Goal: Find specific page/section: Find specific page/section

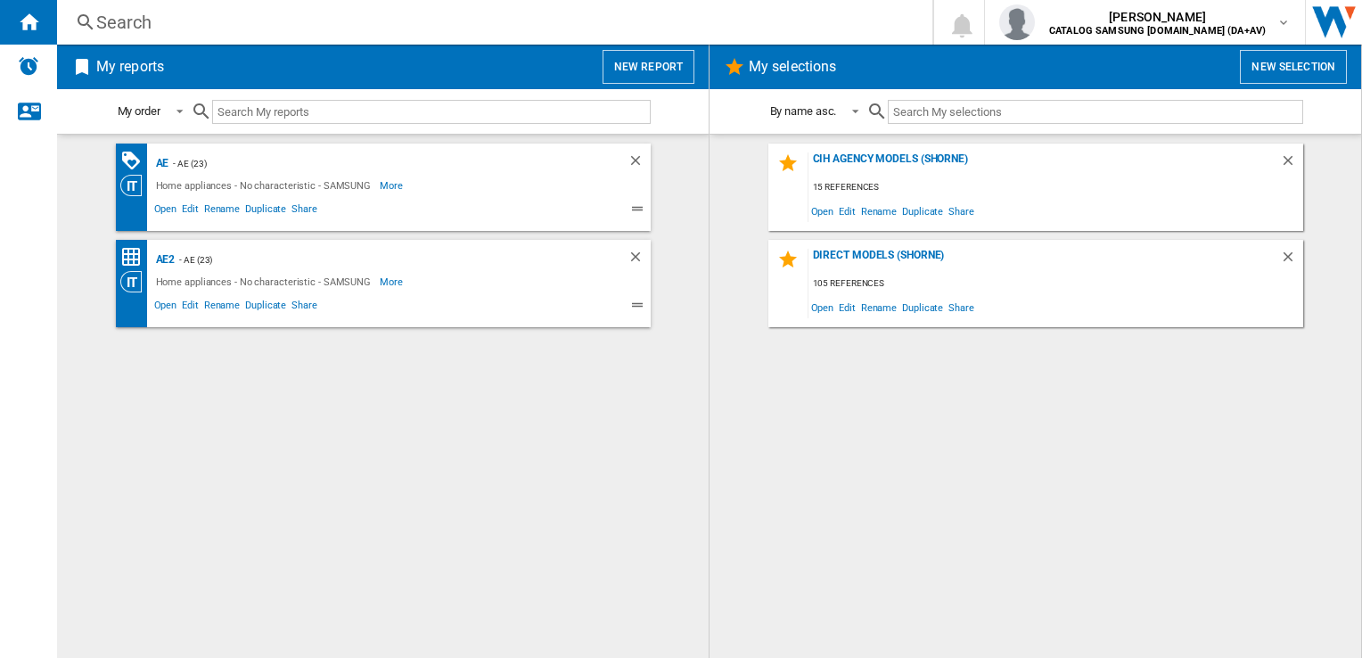
click at [238, 31] on div "Search" at bounding box center [491, 22] width 790 height 25
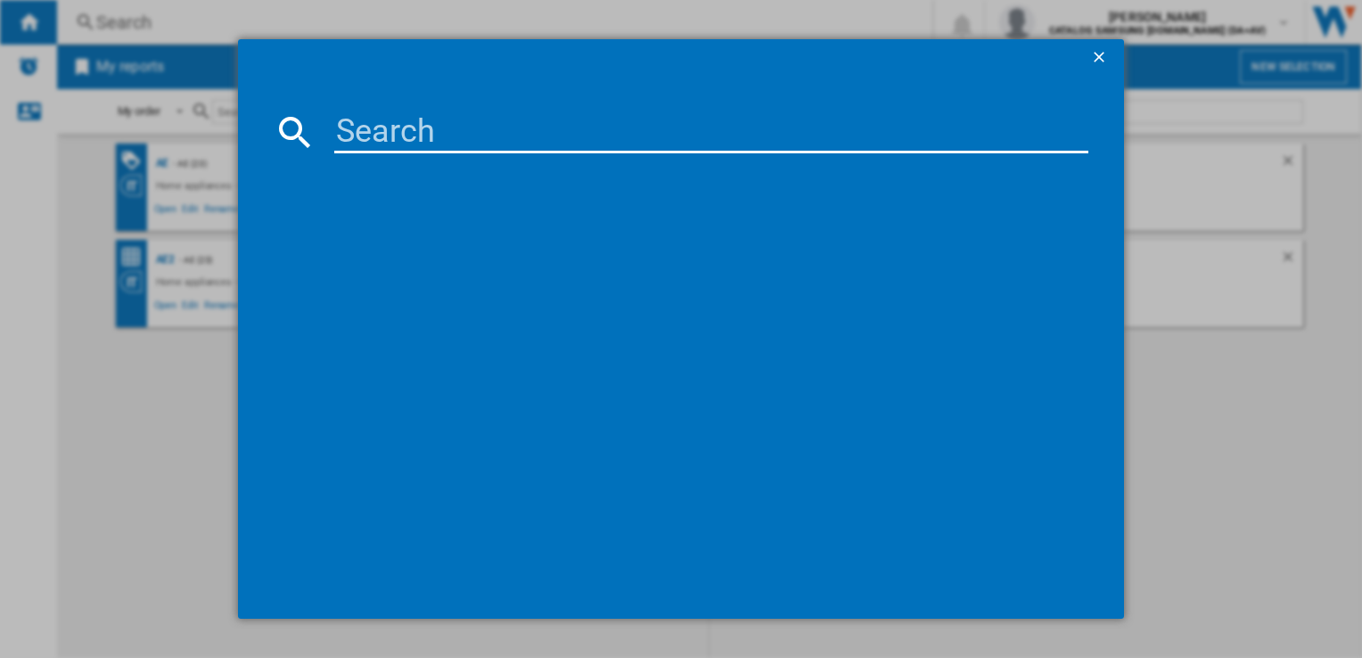
click at [398, 119] on input at bounding box center [710, 132] width 753 height 43
paste input "WW80CGC04DABEU"
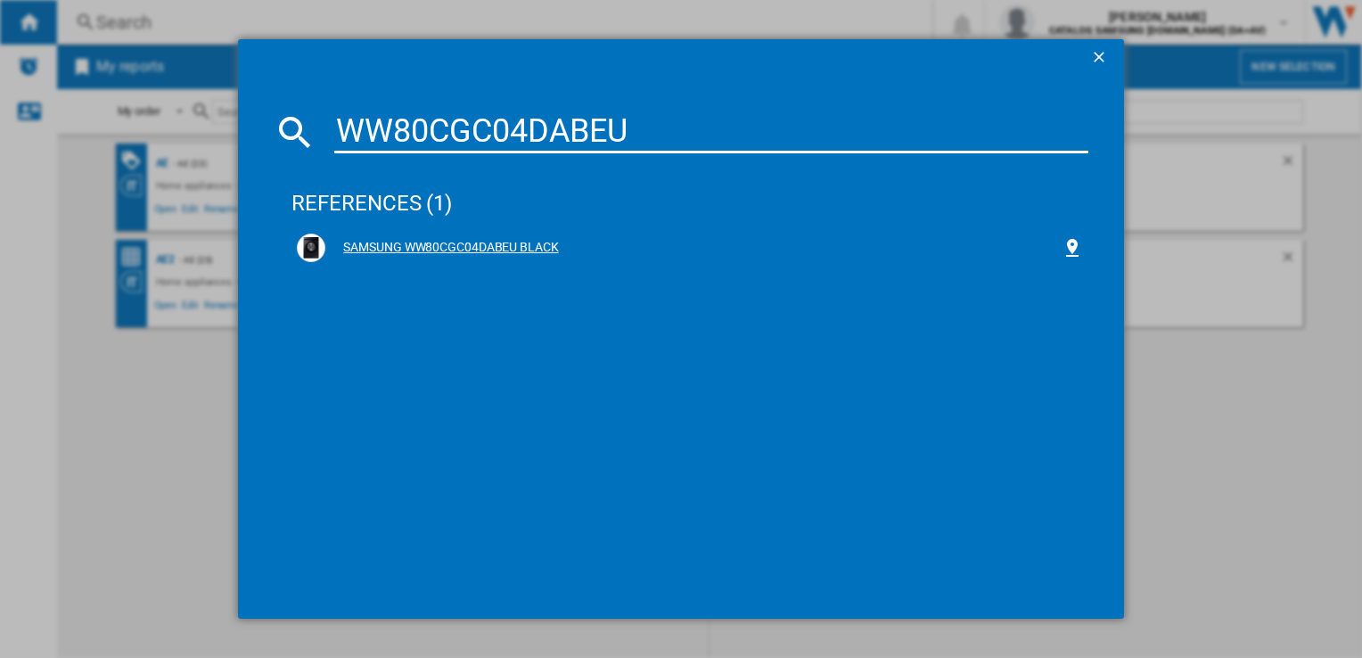
type input "WW80CGC04DABEU"
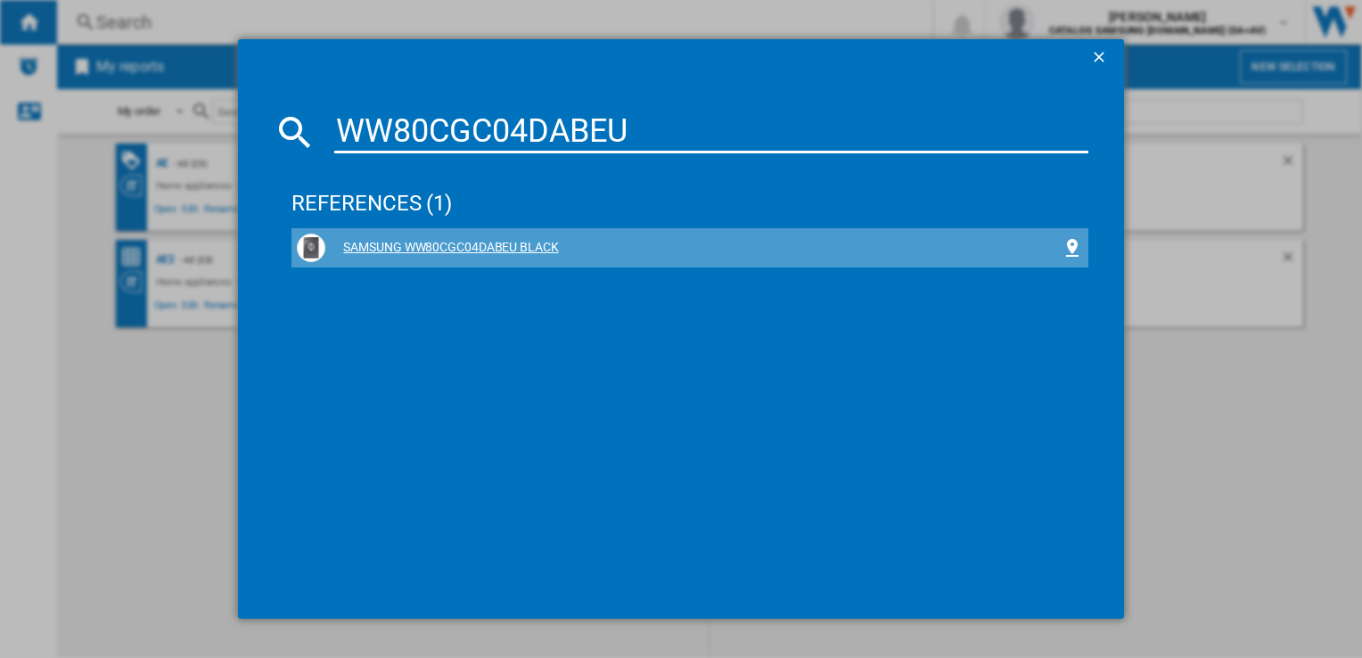
click at [439, 249] on div "SAMSUNG WW80CGC04DABEU BLACK" at bounding box center [692, 248] width 735 height 18
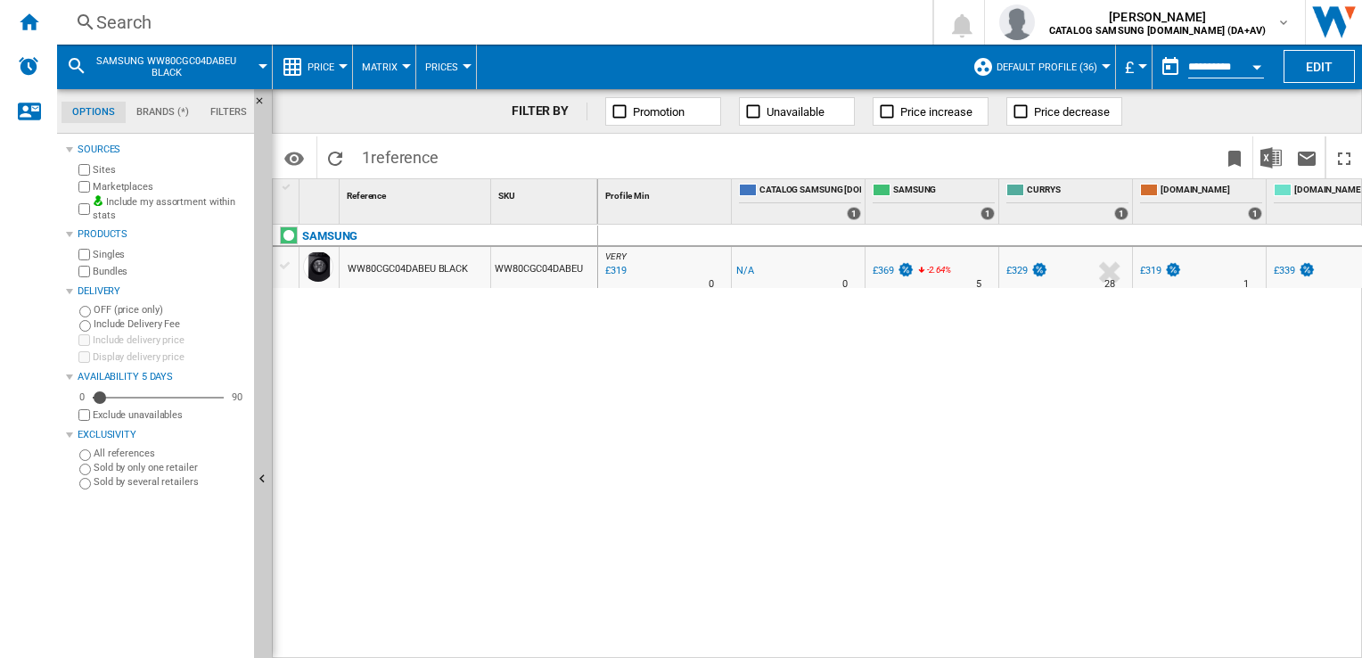
click at [344, 66] on div at bounding box center [343, 66] width 9 height 4
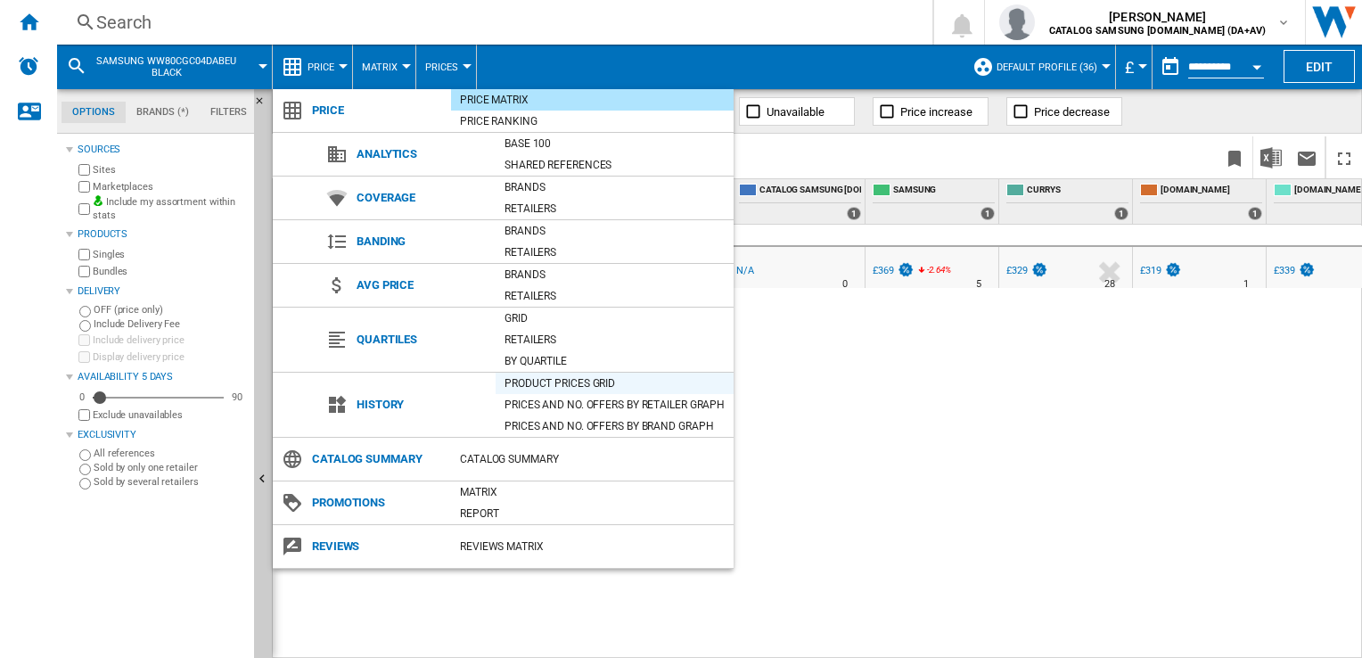
click at [551, 381] on div "Product prices grid" at bounding box center [615, 383] width 238 height 18
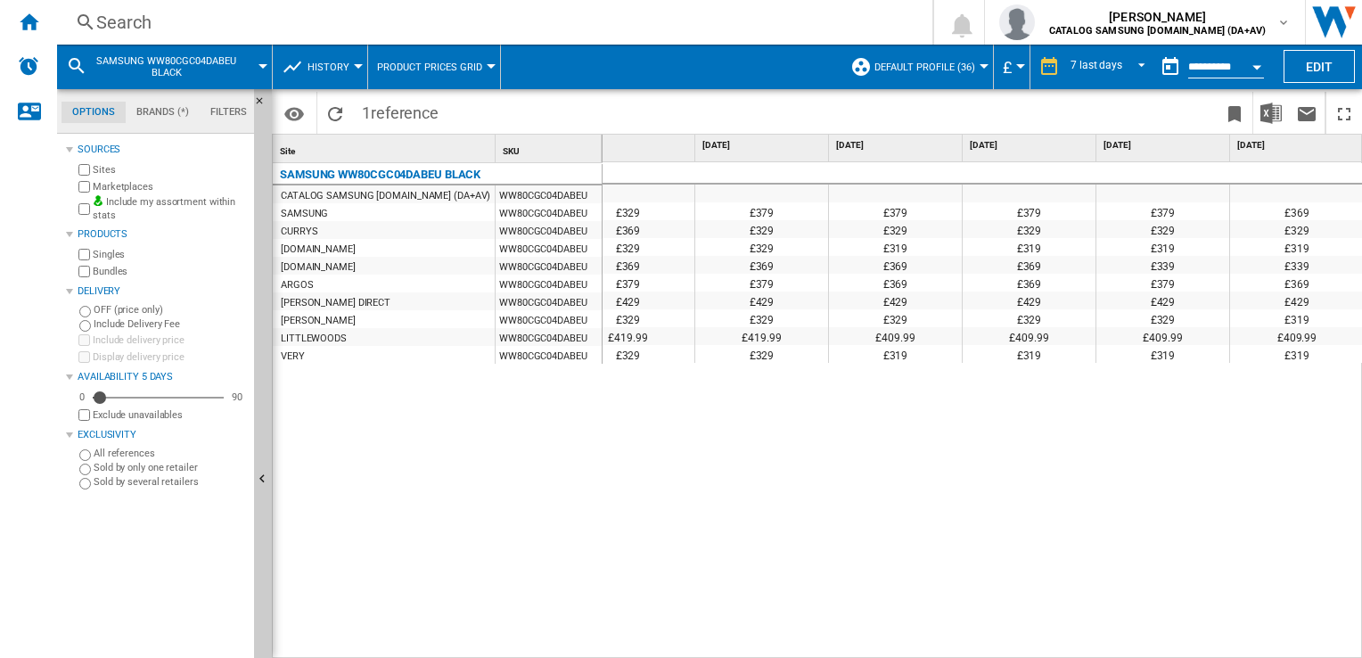
click at [205, 24] on div "Search" at bounding box center [491, 22] width 790 height 25
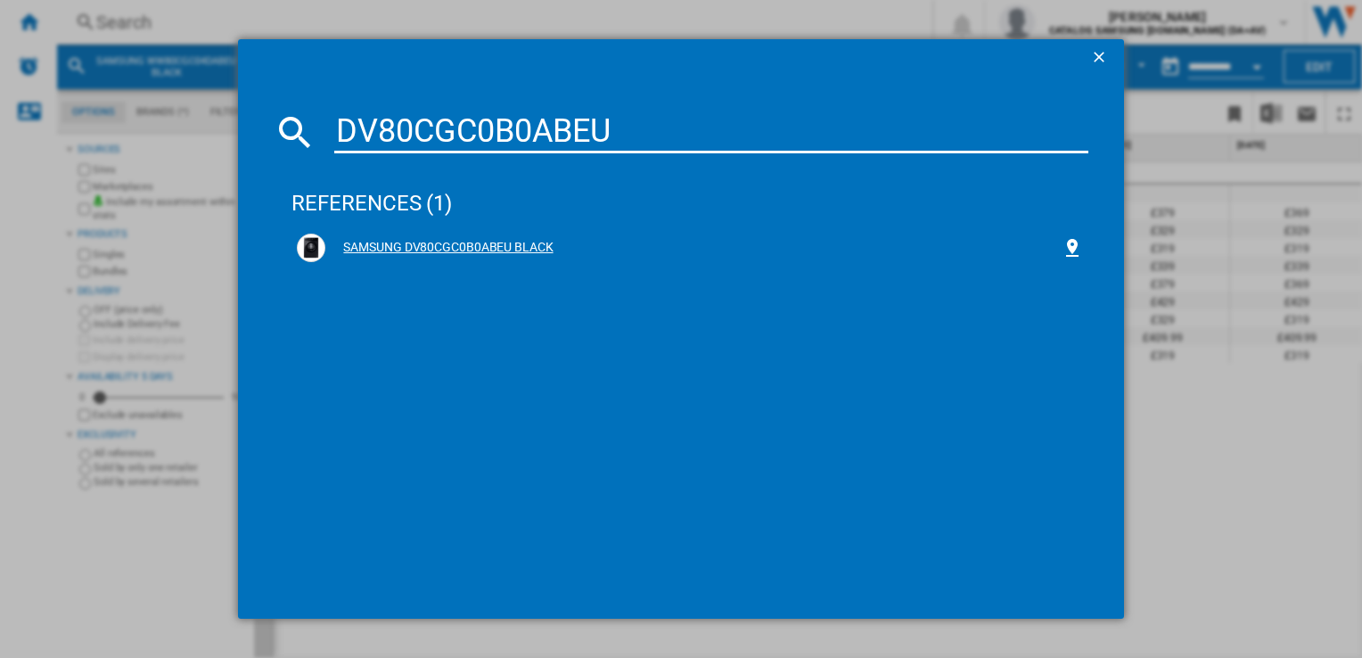
type input "DV80CGC0B0ABEU"
click at [460, 244] on div "SAMSUNG DV80CGC0B0ABEU BLACK" at bounding box center [692, 248] width 735 height 18
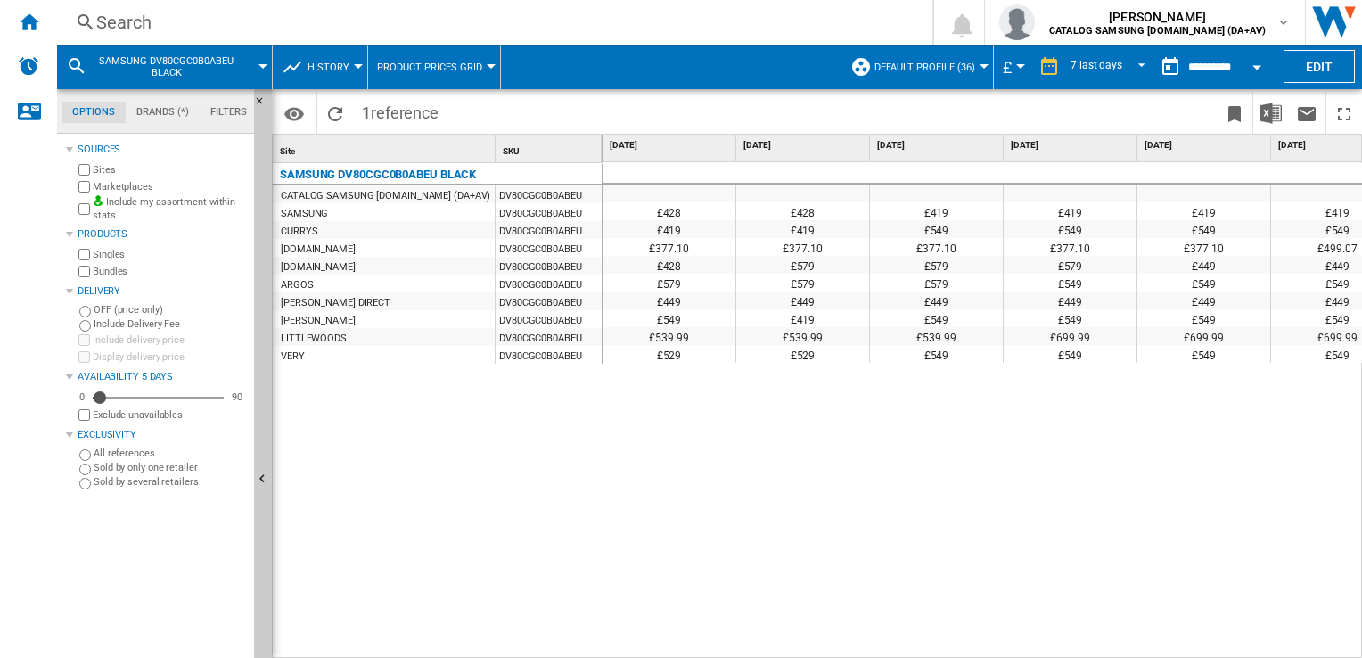
click at [357, 64] on div at bounding box center [358, 66] width 9 height 4
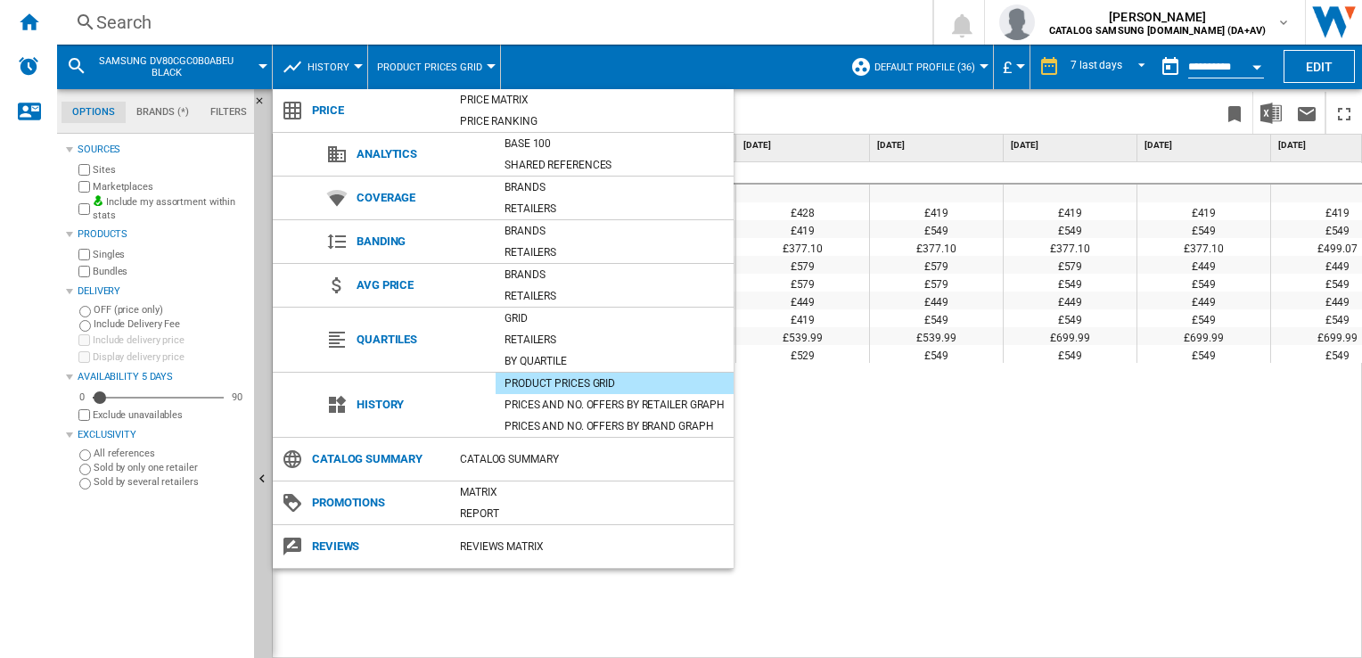
click at [545, 381] on div "Product prices grid" at bounding box center [615, 383] width 238 height 18
click at [923, 455] on md-backdrop at bounding box center [681, 329] width 1362 height 658
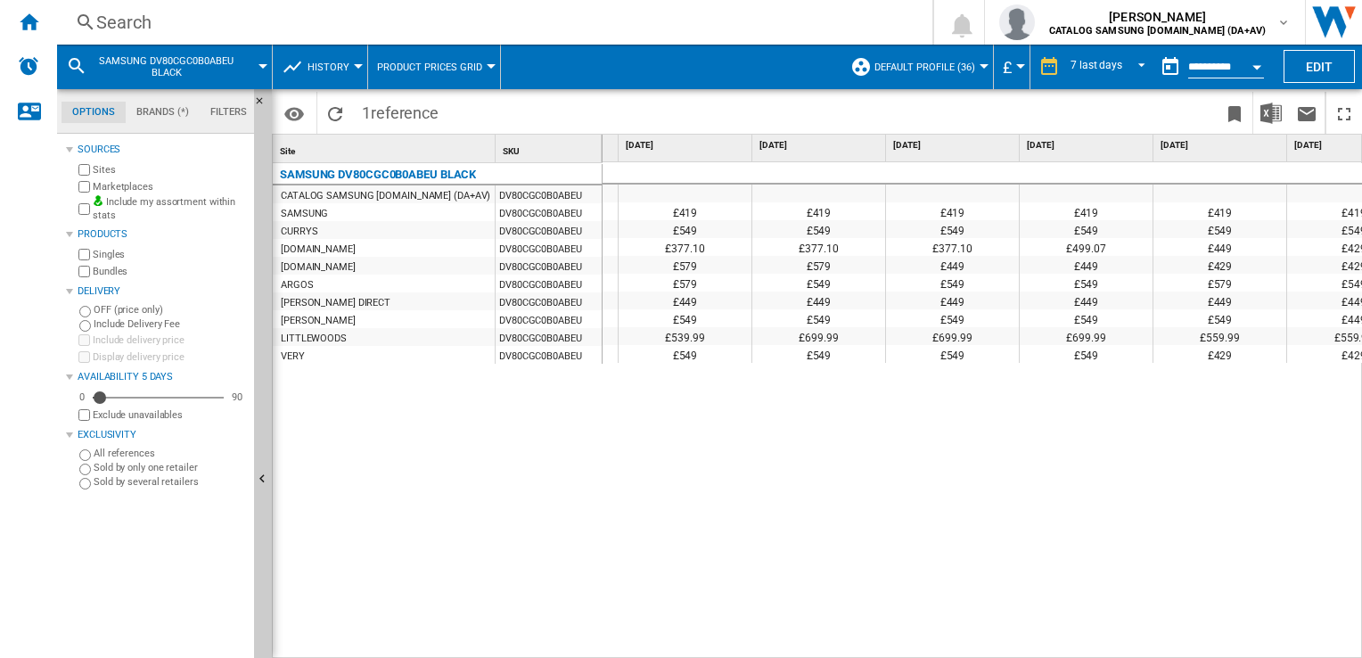
scroll to position [0, 308]
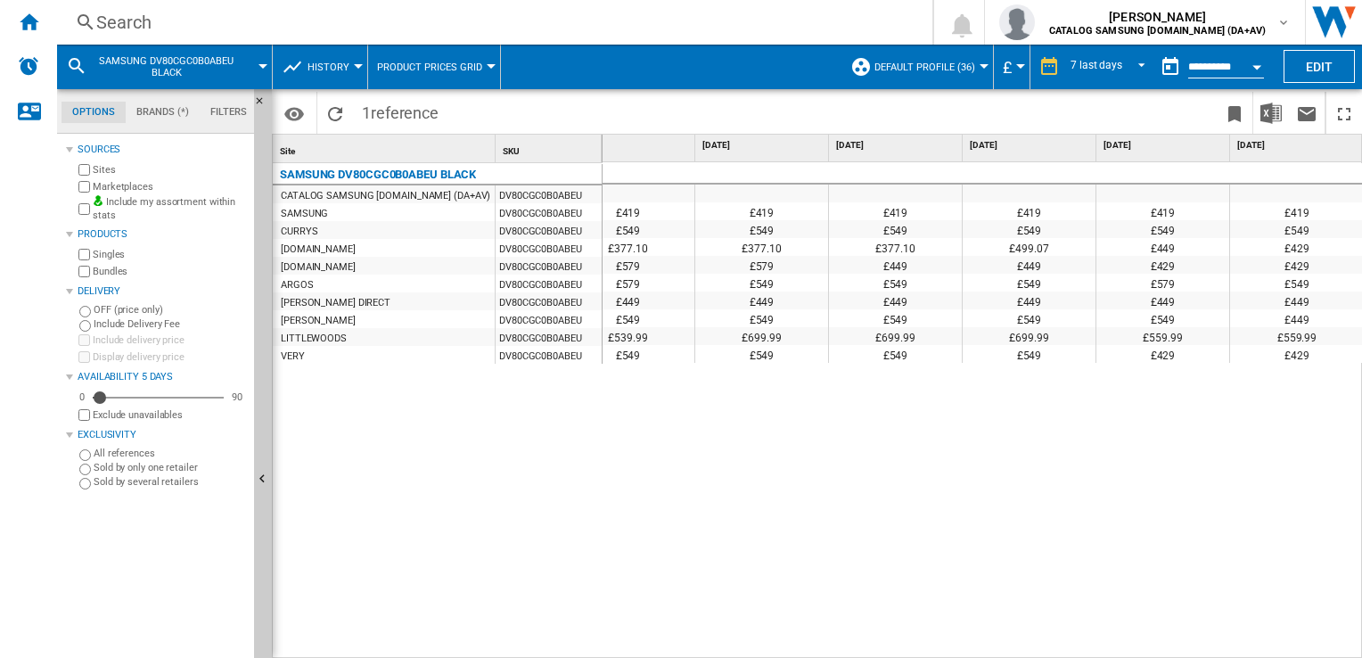
click at [316, 212] on div "SAMSUNG" at bounding box center [304, 214] width 47 height 18
click at [532, 207] on div "DV80CGC0B0ABEU" at bounding box center [549, 212] width 106 height 18
click at [175, 6] on div "Search Search 0 jon gregory CATALOG SAMSUNG UK.IE (DA+AV) CATALOG SAMSUNG UK.IE…" at bounding box center [709, 22] width 1305 height 45
click at [175, 21] on div "Search" at bounding box center [491, 22] width 790 height 25
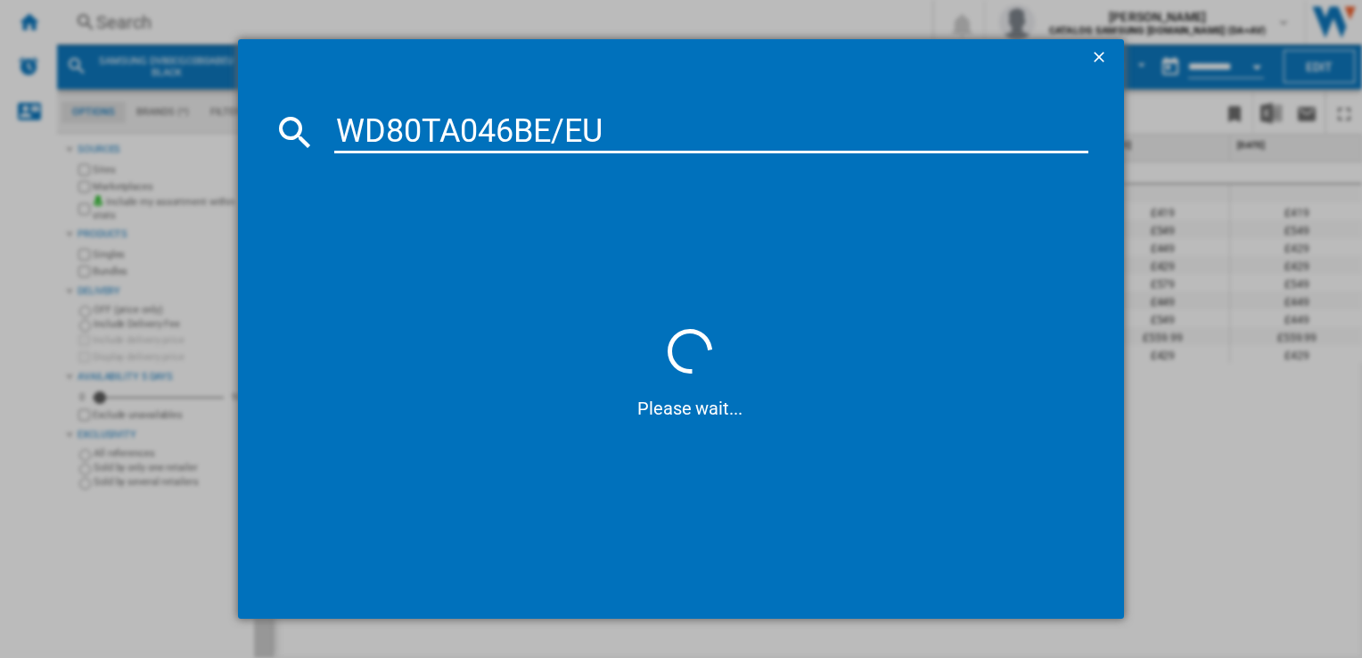
type input "WD80TA046BE/EU"
